Goal: Find specific page/section: Find specific page/section

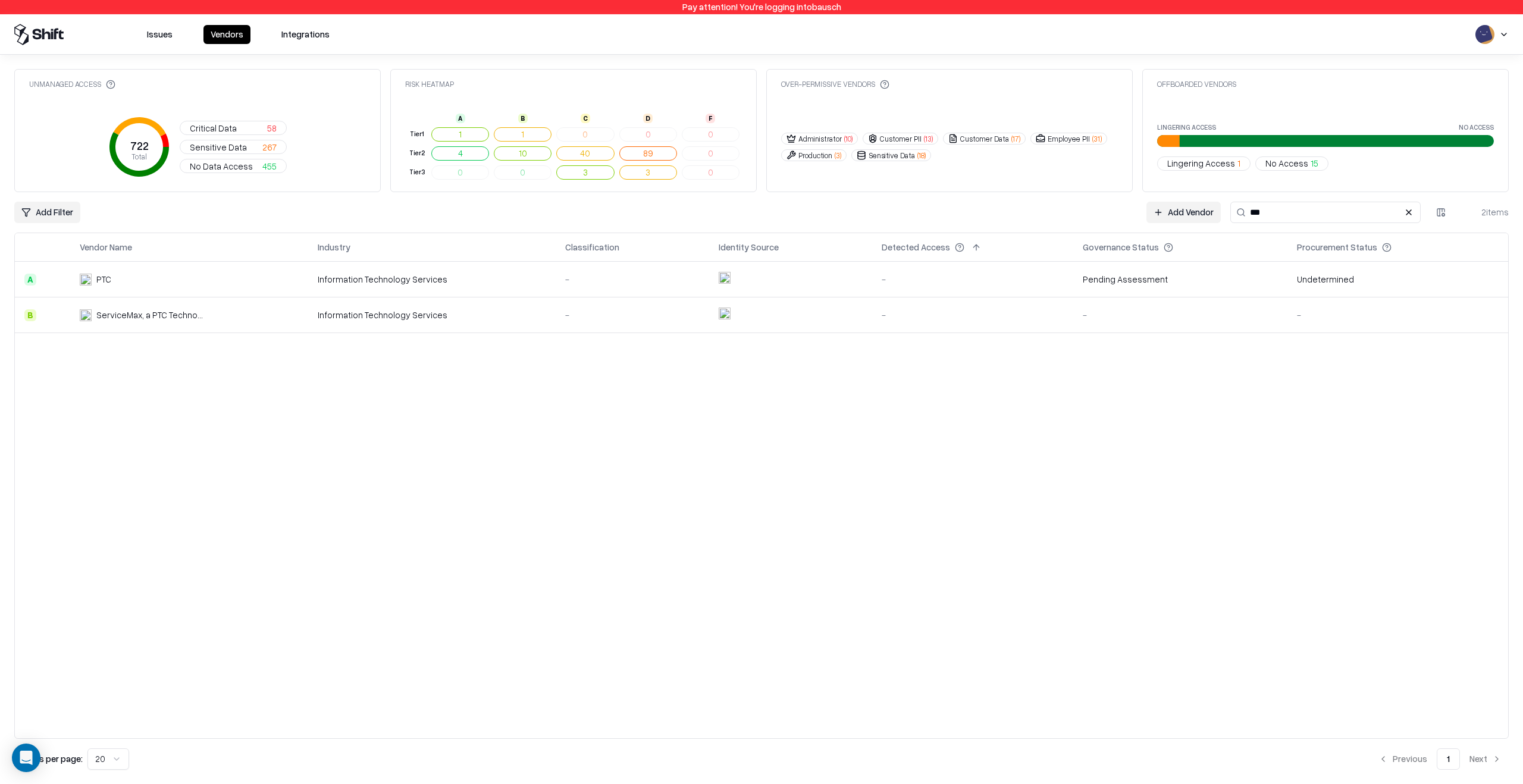
click at [1030, 425] on div "Vendor Name Industry Classification Identity Source Detected Access Governance …" at bounding box center [762, 486] width 1494 height 506
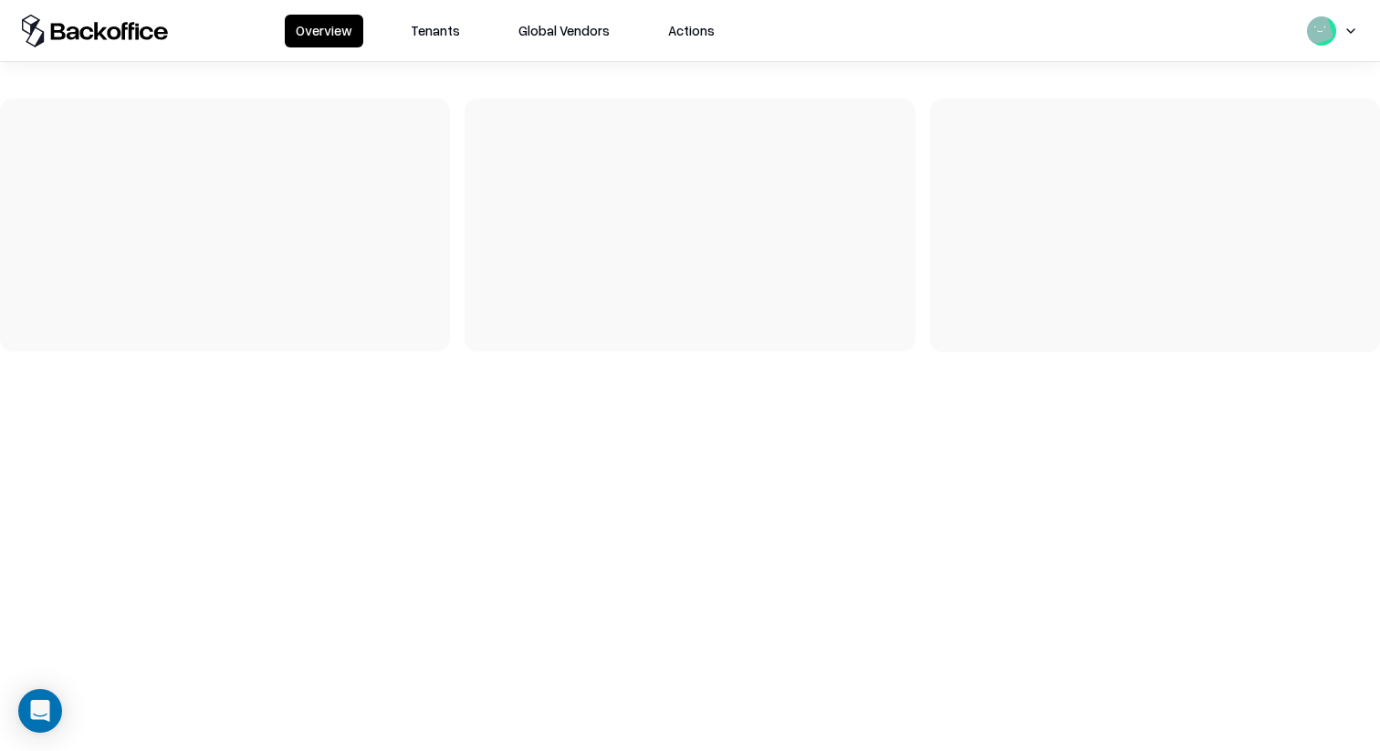
click at [877, 492] on div "Overview Tenants Global Vendors Actions" at bounding box center [690, 375] width 1380 height 751
